Goal: Task Accomplishment & Management: Use online tool/utility

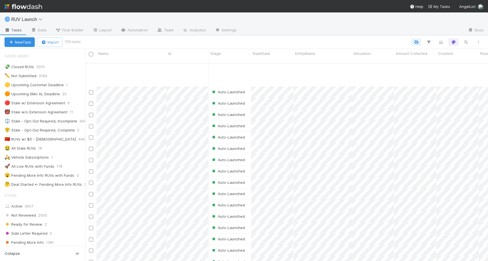
scroll to position [134, 0]
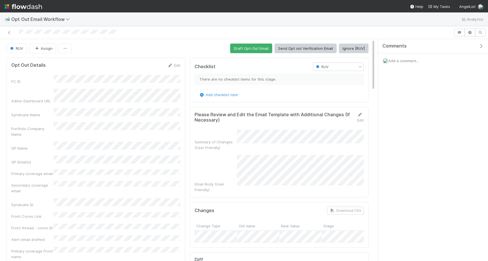
click at [351, 49] on button "Ignore [RUV]" at bounding box center [354, 48] width 30 height 10
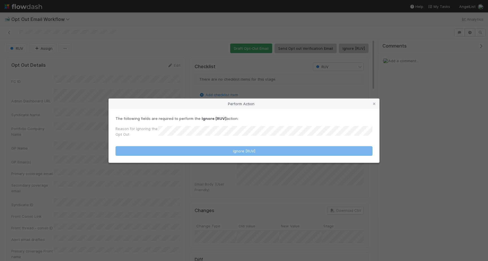
click at [223, 141] on form "The following fields are required to perform the Ignore [RUV] action: Reason fo…" at bounding box center [243, 135] width 257 height 40
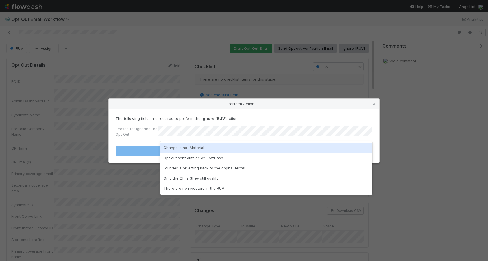
click at [210, 145] on div "Change is not Material" at bounding box center [266, 147] width 212 height 10
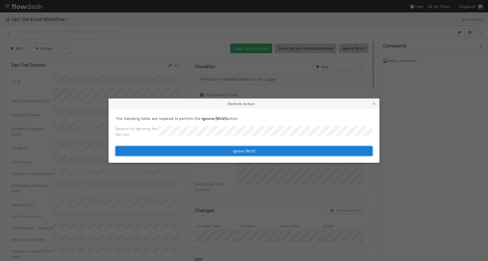
click at [210, 147] on button "Ignore [RUV]" at bounding box center [243, 151] width 257 height 10
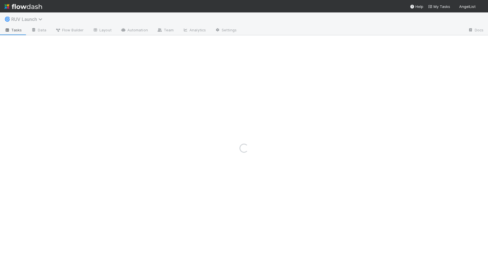
click at [43, 21] on icon at bounding box center [41, 19] width 6 height 5
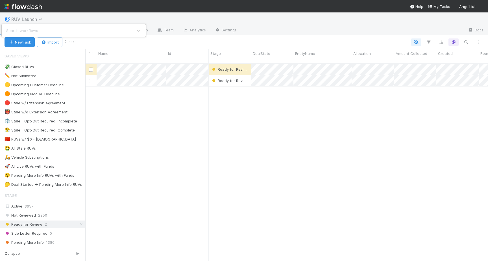
scroll to position [202, 403]
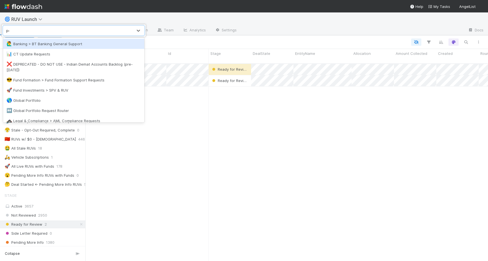
type input "pca"
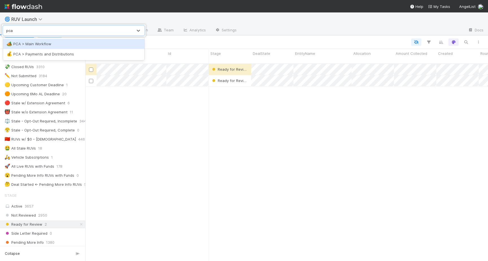
click at [42, 43] on div "🏕️ PCA > Main Workflow" at bounding box center [73, 44] width 134 height 6
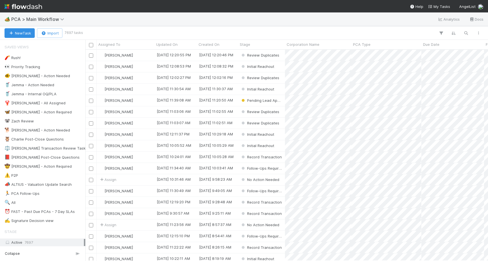
scroll to position [211, 403]
click at [464, 34] on icon "button" at bounding box center [466, 32] width 6 height 5
type input "SpectrumAi, Inc"
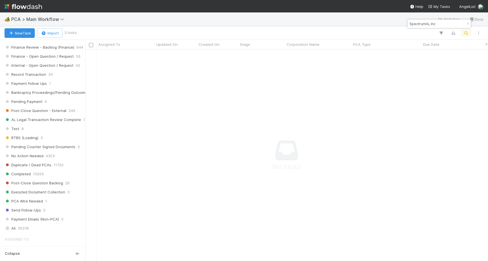
scroll to position [527, 0]
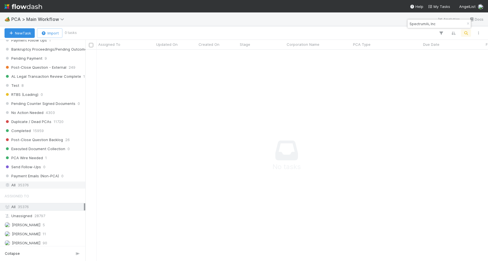
click at [29, 182] on div "All 35376" at bounding box center [44, 184] width 79 height 7
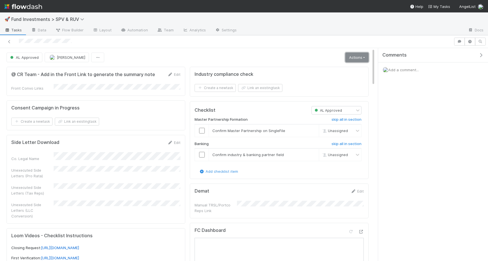
click at [351, 55] on link "Actions" at bounding box center [356, 58] width 23 height 10
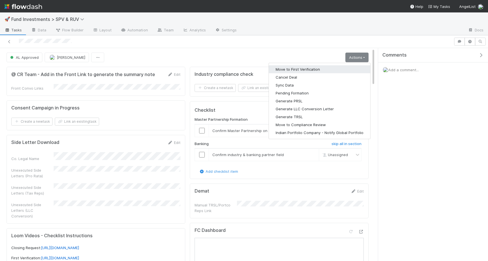
click at [329, 68] on button "Move to First Verification" at bounding box center [319, 69] width 101 height 8
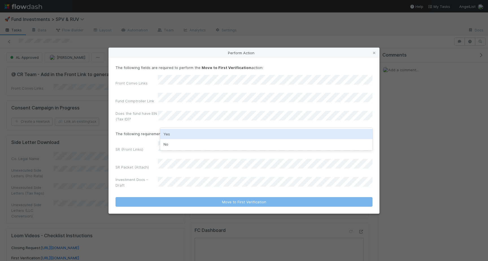
click at [176, 131] on div "Yes" at bounding box center [266, 134] width 212 height 10
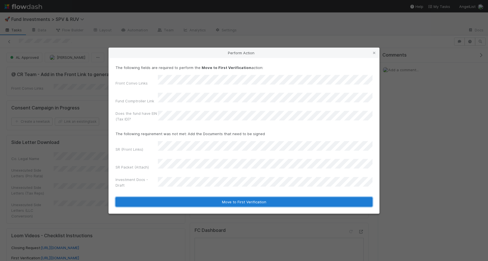
click at [173, 197] on button "Move to First Verification" at bounding box center [243, 202] width 257 height 10
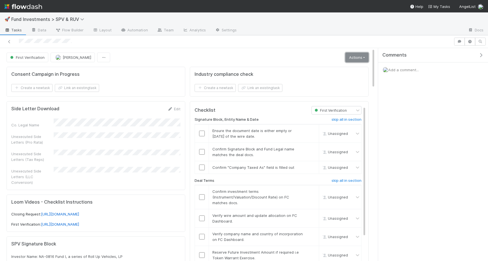
click at [356, 55] on link "Actions" at bounding box center [356, 58] width 23 height 10
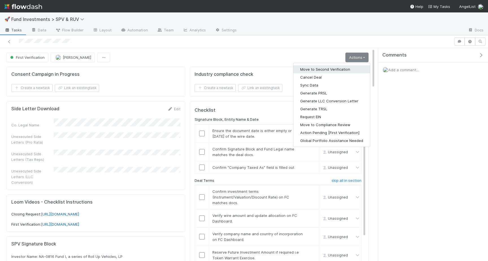
click at [320, 71] on button "Move to Second Verification" at bounding box center [331, 69] width 77 height 8
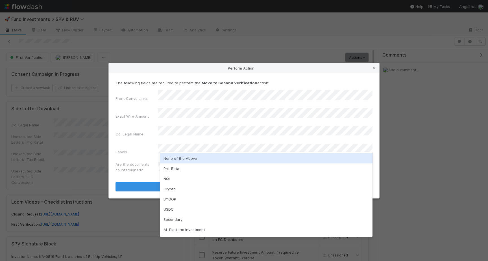
click at [195, 158] on div "None of the Above" at bounding box center [266, 158] width 212 height 10
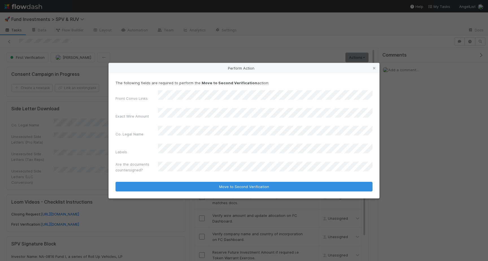
click at [195, 168] on form "The following fields are required to perform the Move to Second Verification ac…" at bounding box center [243, 135] width 257 height 111
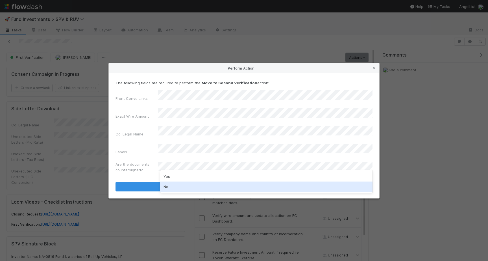
click at [189, 185] on div "No" at bounding box center [266, 186] width 212 height 10
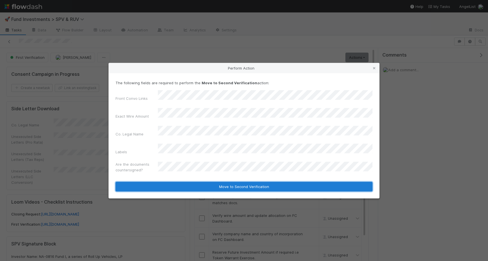
click at [176, 182] on button "Move to Second Verification" at bounding box center [243, 187] width 257 height 10
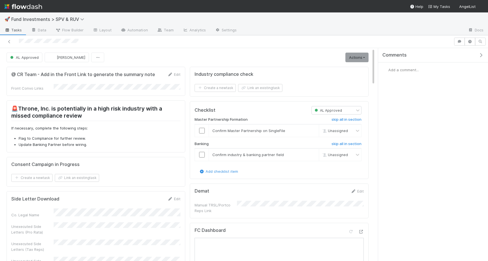
click at [349, 54] on link "Actions" at bounding box center [356, 58] width 23 height 10
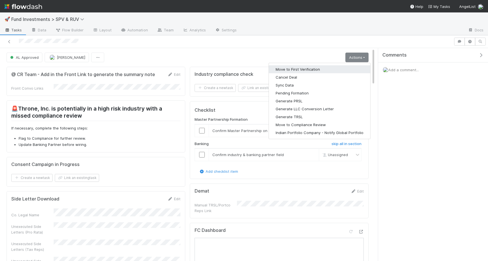
click at [291, 70] on button "Move to First Verification" at bounding box center [319, 69] width 101 height 8
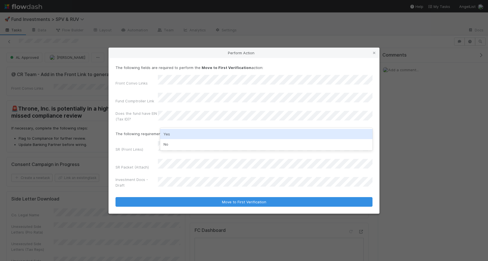
click at [172, 130] on div "Yes" at bounding box center [266, 134] width 212 height 10
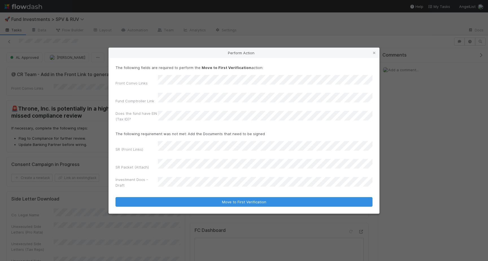
click at [163, 187] on form "The following fields are required to perform the Move to First Verification act…" at bounding box center [243, 136] width 257 height 142
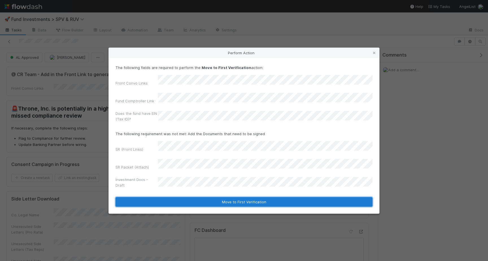
click at [159, 197] on button "Move to First Verification" at bounding box center [243, 202] width 257 height 10
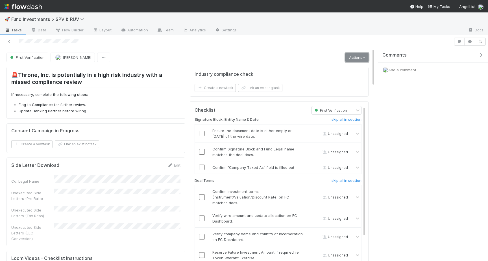
click at [359, 62] on link "Actions" at bounding box center [356, 58] width 23 height 10
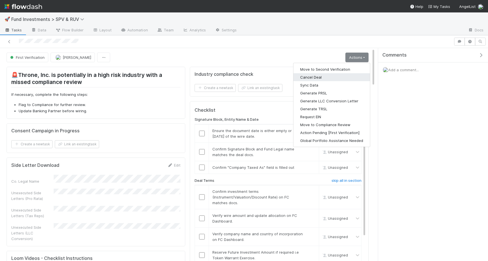
click at [342, 73] on button "Cancel Deal" at bounding box center [331, 77] width 77 height 8
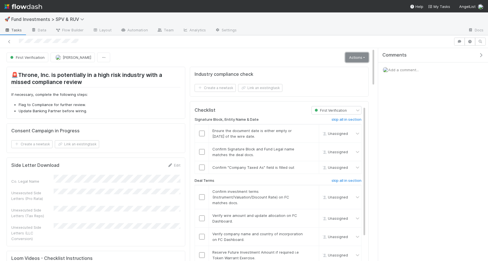
click at [346, 58] on link "Actions" at bounding box center [356, 58] width 23 height 10
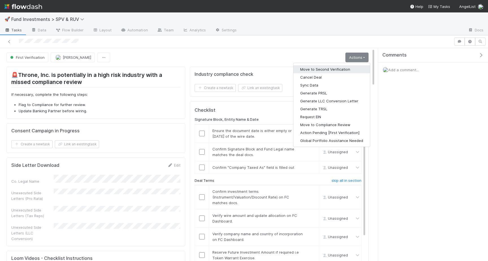
click at [348, 69] on button "Move to Second Verification" at bounding box center [331, 69] width 77 height 8
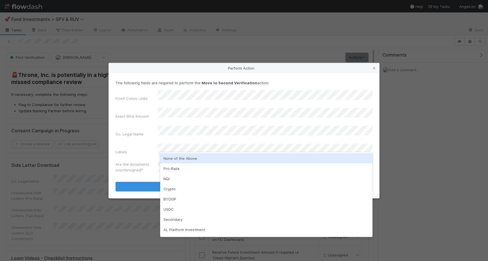
click at [182, 157] on div "None of the Above" at bounding box center [266, 158] width 212 height 10
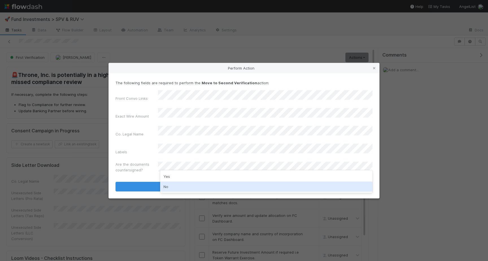
click at [181, 186] on div "No" at bounding box center [266, 186] width 212 height 10
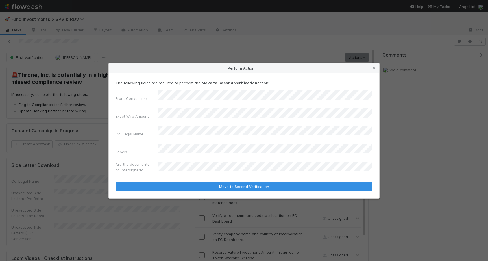
click at [181, 186] on div "The following fields are required to perform the Move to Second Verification ac…" at bounding box center [244, 135] width 270 height 125
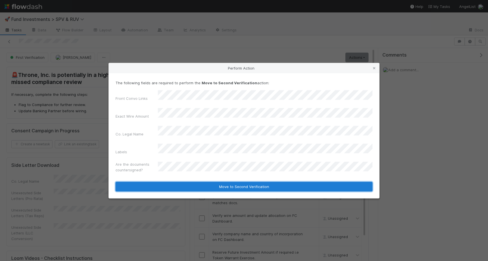
click at [174, 183] on button "Move to Second Verification" at bounding box center [243, 187] width 257 height 10
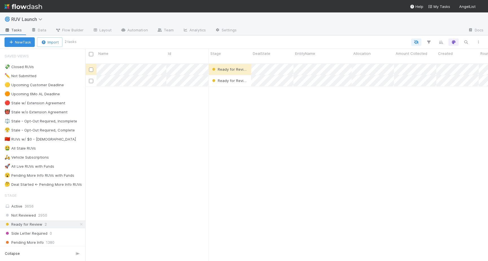
scroll to position [0, 0]
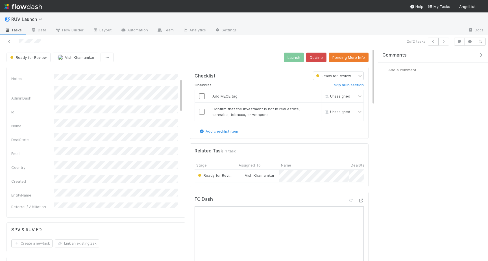
scroll to position [23, 0]
click at [13, 43] on div at bounding box center [115, 42] width 226 height 8
click at [7, 43] on icon at bounding box center [9, 42] width 6 height 4
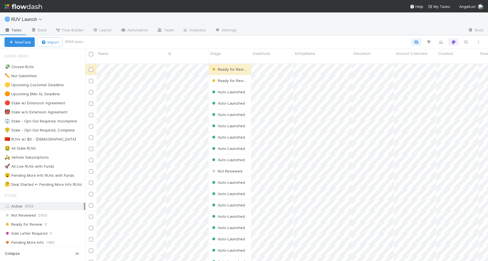
scroll to position [202, 403]
click at [464, 40] on icon "button" at bounding box center [466, 42] width 6 height 5
type input "Mered Industries"
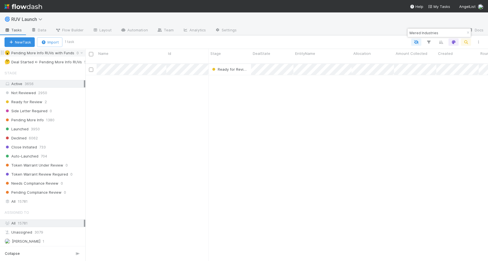
scroll to position [177, 0]
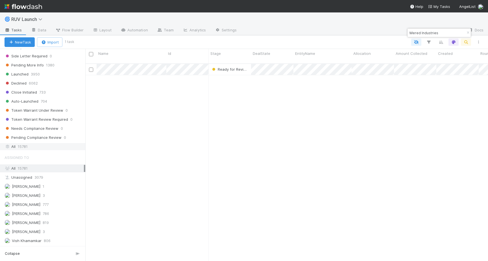
click at [19, 147] on span "15781" at bounding box center [23, 146] width 10 height 7
click at [329, 64] on div at bounding box center [244, 130] width 488 height 261
click at [335, 99] on div at bounding box center [244, 130] width 488 height 261
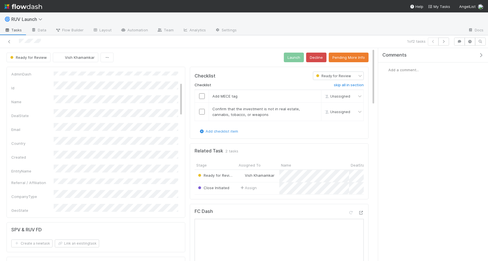
scroll to position [49, 0]
click at [203, 97] on input "checkbox" at bounding box center [202, 96] width 6 height 6
click at [202, 110] on input "checkbox" at bounding box center [202, 112] width 6 height 6
click at [293, 59] on button "Launch" at bounding box center [294, 58] width 20 height 10
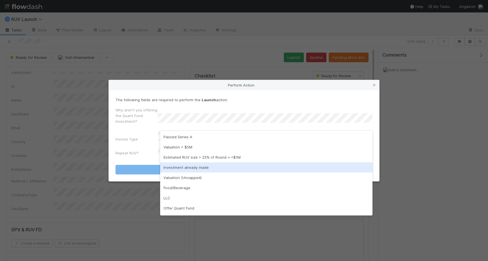
scroll to position [9, 0]
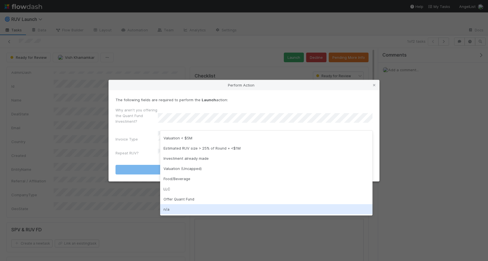
click at [169, 209] on div "n/a" at bounding box center [266, 209] width 212 height 10
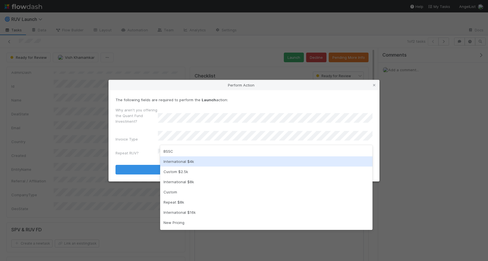
scroll to position [80, 0]
click at [188, 165] on div "Standard ($8k+BSSF)" at bounding box center [266, 162] width 212 height 10
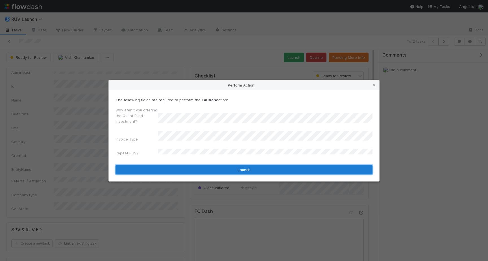
click at [185, 165] on button "Launch" at bounding box center [243, 170] width 257 height 10
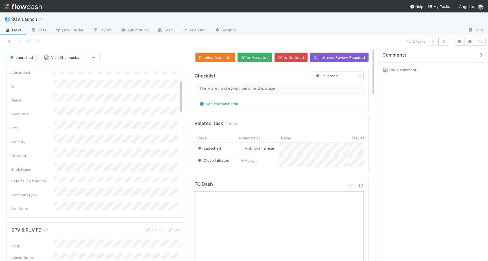
scroll to position [0, 0]
click at [10, 42] on icon at bounding box center [9, 42] width 6 height 4
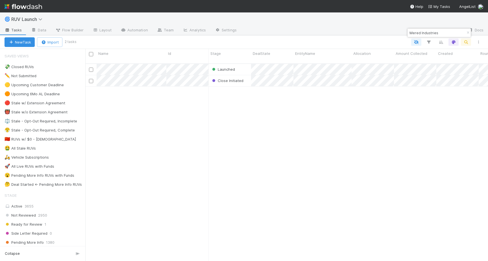
scroll to position [0, 0]
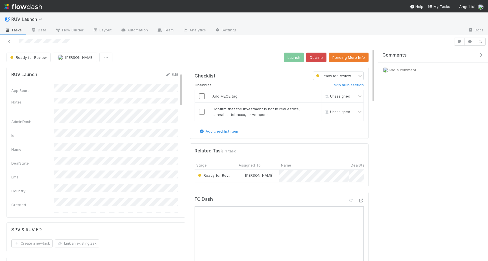
scroll to position [17, 0]
click at [338, 58] on button "Pending More Info" at bounding box center [349, 58] width 40 height 10
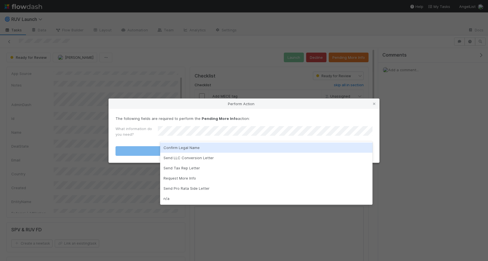
click at [157, 85] on div "Perform Action The following fields are required to perform the Pending More In…" at bounding box center [244, 130] width 488 height 261
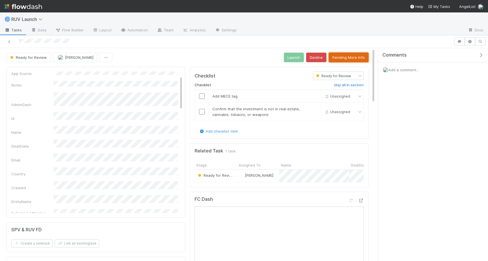
scroll to position [0, 0]
click at [177, 74] on link "Edit" at bounding box center [171, 74] width 13 height 5
click at [148, 75] on button "Save" at bounding box center [148, 76] width 16 height 10
click at [333, 58] on button "Pending More Info" at bounding box center [349, 58] width 40 height 10
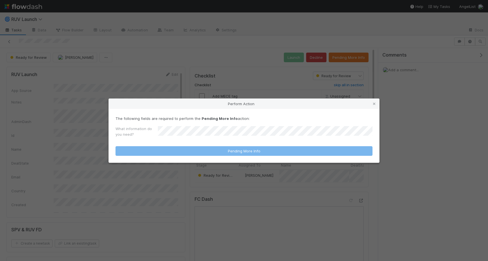
click at [237, 120] on p "The following fields are required to perform the Pending More Info action:" at bounding box center [243, 118] width 257 height 6
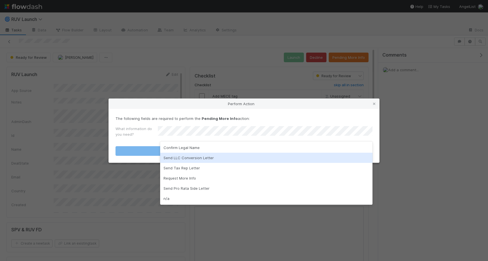
click at [211, 156] on div "Send LLC Conversion Letter" at bounding box center [266, 157] width 212 height 10
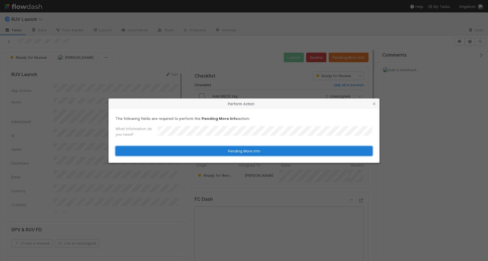
click at [207, 154] on button "Pending More Info" at bounding box center [243, 151] width 257 height 10
